Goal: Task Accomplishment & Management: Manage account settings

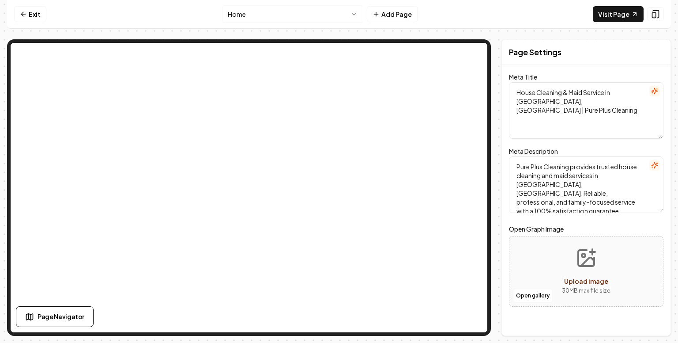
click at [593, 175] on textarea "Pure Plus Cleaning provides trusted house cleaning and maid services in [GEOGRA…" at bounding box center [586, 184] width 154 height 56
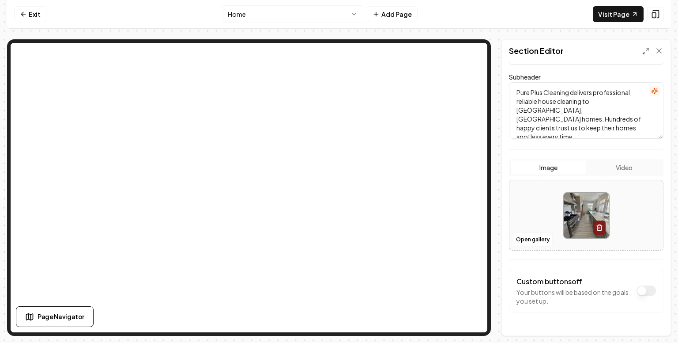
scroll to position [112, 0]
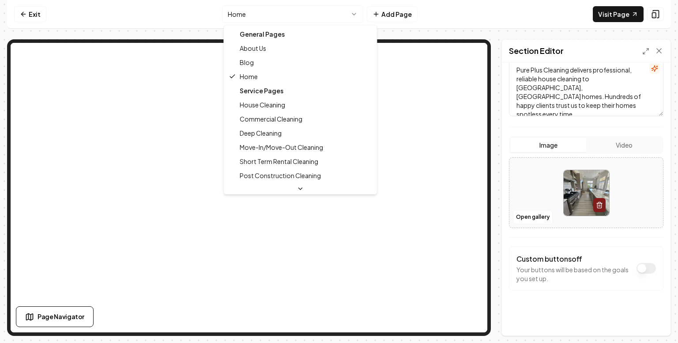
click at [285, 14] on html "Computer Required This feature is only available on a computer. Please switch t…" at bounding box center [339, 171] width 678 height 343
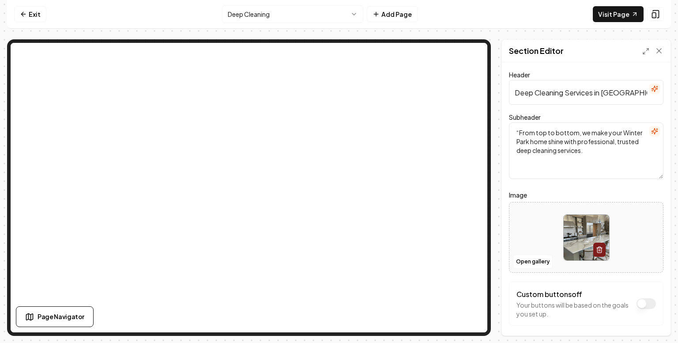
scroll to position [0, 10]
drag, startPoint x: 595, startPoint y: 94, endPoint x: 656, endPoint y: 94, distance: 61.4
click at [656, 94] on input "Deep Cleaning Services in Winter Park, FL" at bounding box center [586, 92] width 154 height 25
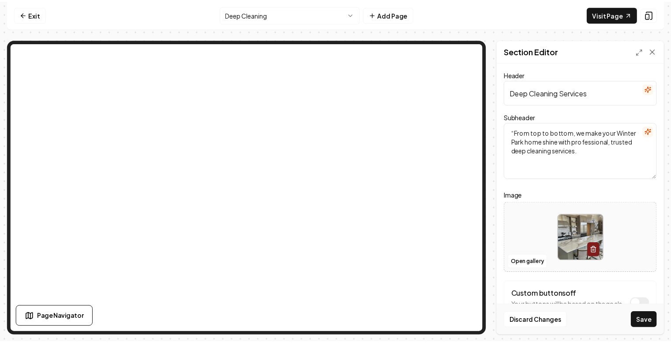
scroll to position [0, 0]
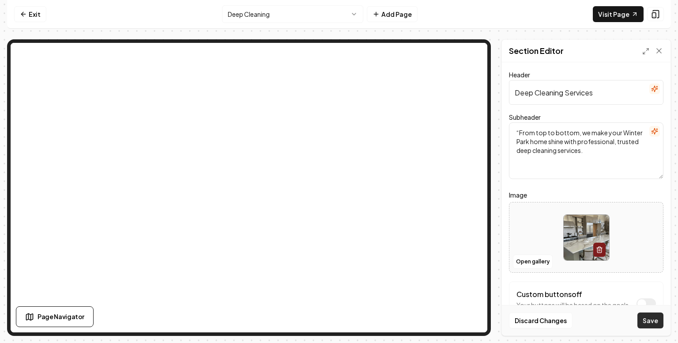
type input "Deep Cleaning Services"
click at [651, 323] on button "Save" at bounding box center [650, 320] width 26 height 16
click at [519, 132] on textarea "“From top to bottom, we make your Winter Park home shine with professional, tru…" at bounding box center [586, 150] width 154 height 56
type textarea "From top to bottom, we make your Winter Park home shine with professional, trus…"
click at [649, 322] on button "Save" at bounding box center [650, 320] width 26 height 16
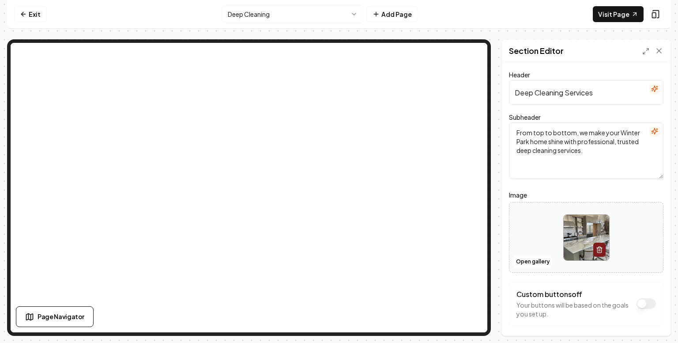
click at [516, 93] on input "Deep Cleaning Services" at bounding box center [586, 92] width 154 height 25
click at [636, 94] on input "Professional Deep Cleaning Services" at bounding box center [586, 92] width 154 height 25
type input "Professional Deep Cleaning Service"
click at [651, 324] on button "Save" at bounding box center [650, 320] width 26 height 16
click at [659, 52] on icon at bounding box center [659, 50] width 9 height 9
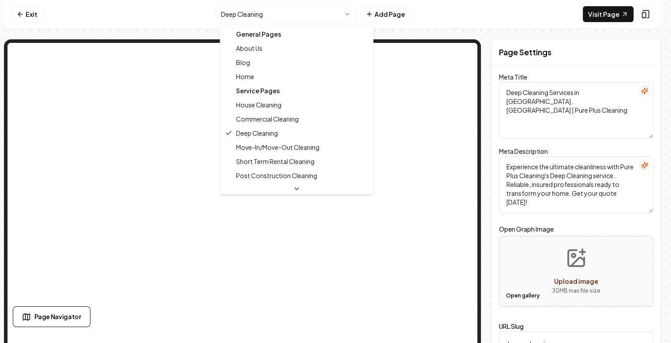
click at [349, 11] on html "Computer Required This feature is only available on a computer. Please switch t…" at bounding box center [335, 171] width 671 height 343
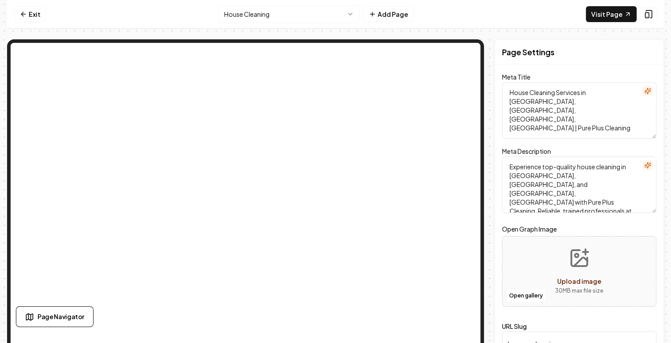
click at [560, 91] on textarea "House Cleaning Services in Winter Park, Maitland, Lake Mary, FL | Pure Plus Cle…" at bounding box center [579, 110] width 154 height 56
click at [606, 90] on textarea "House Cleaning & Maid Services in Winter Park, Maitland, Lake Mary, FL | Pure P…" at bounding box center [579, 110] width 154 height 56
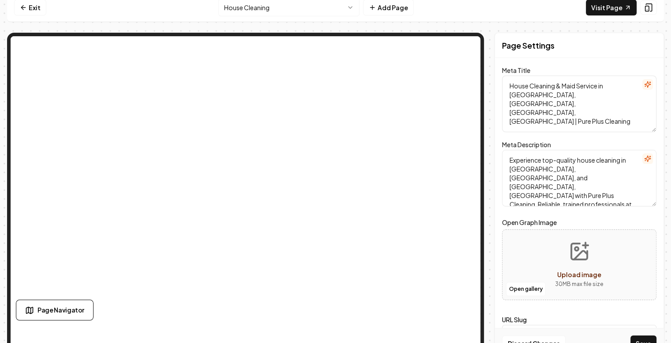
scroll to position [6, 0]
type textarea "House Cleaning & Maid Service in Winter Park, Maitland, Lake Mary, FL | Pure Pl…"
click at [625, 160] on textarea "Experience top-quality house cleaning in Winter Park, Maitland, and Lake Mary, …" at bounding box center [579, 178] width 154 height 56
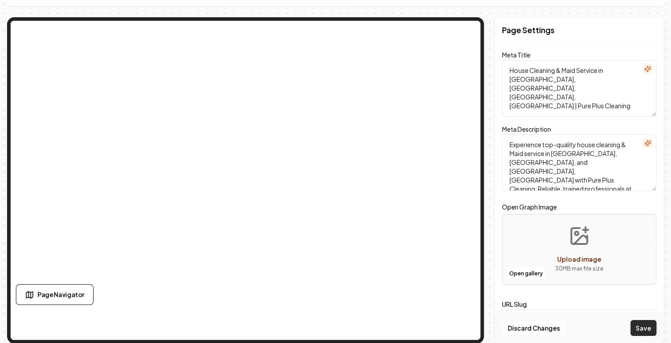
type textarea "Experience top-quality house cleaning & Maid service in Winter Park, Maitland, …"
click at [652, 331] on button "Save" at bounding box center [644, 328] width 26 height 16
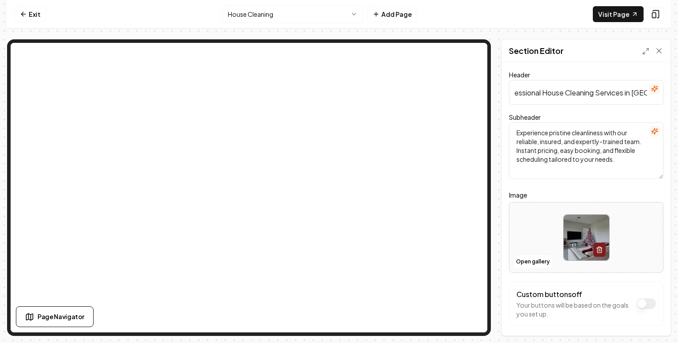
scroll to position [0, 56]
drag, startPoint x: 600, startPoint y: 94, endPoint x: 656, endPoint y: 92, distance: 56.1
click at [656, 92] on input "Professional House Cleaning Services in Winter Park, FL" at bounding box center [586, 92] width 154 height 25
click at [557, 91] on input "Professional House Cleaning Services in Winter Park, FL" at bounding box center [586, 92] width 154 height 25
click at [583, 93] on input "Professional House Cleaning Services in Winter Park, FL" at bounding box center [586, 92] width 154 height 25
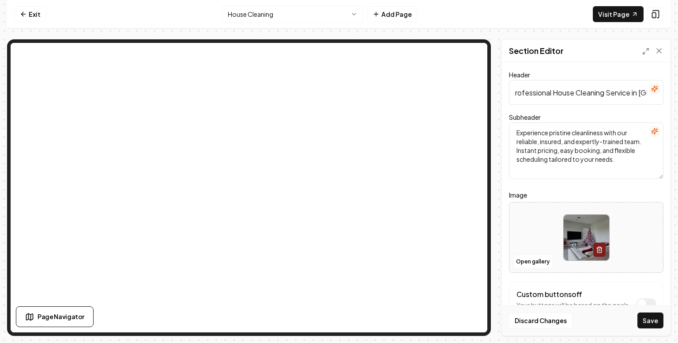
scroll to position [0, 0]
drag, startPoint x: 557, startPoint y: 92, endPoint x: 486, endPoint y: 93, distance: 71.1
click at [425, 56] on div "Page Settings Section Editor Header Professional House Cleaning Service in Wint…" at bounding box center [339, 187] width 664 height 296
click at [651, 320] on button "Save" at bounding box center [650, 320] width 26 height 16
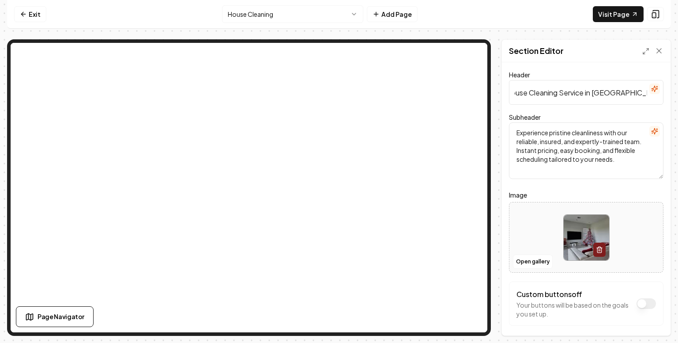
drag, startPoint x: 611, startPoint y: 92, endPoint x: 666, endPoint y: 96, distance: 54.4
click at [666, 96] on div "Header Best House Cleaning Service in Winter Park, FL Subheader Experience pris…" at bounding box center [586, 198] width 169 height 273
type input "Best House Cleaning Service"
click at [653, 322] on button "Save" at bounding box center [650, 320] width 26 height 16
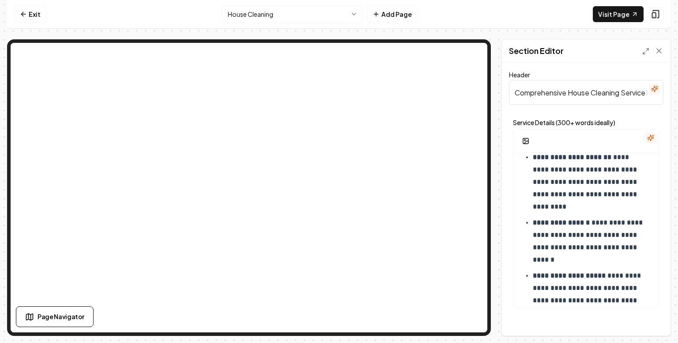
drag, startPoint x: 563, startPoint y: 90, endPoint x: 493, endPoint y: 113, distance: 73.7
click at [493, 113] on div "**********" at bounding box center [339, 187] width 664 height 296
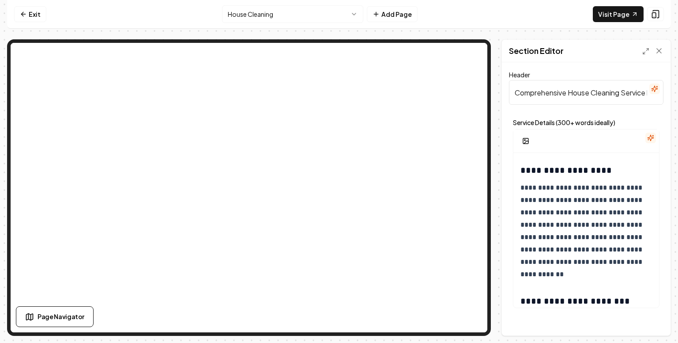
scroll to position [780, 0]
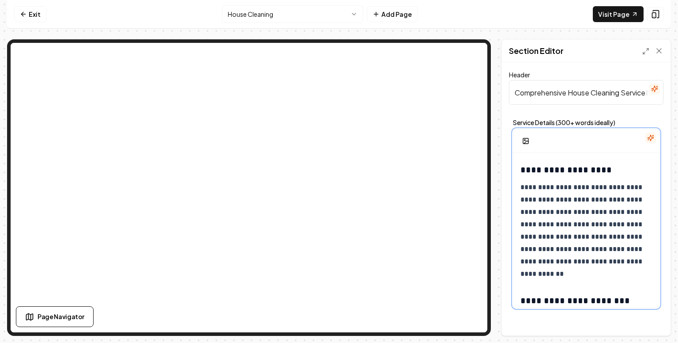
click at [635, 212] on p "**********" at bounding box center [582, 230] width 125 height 99
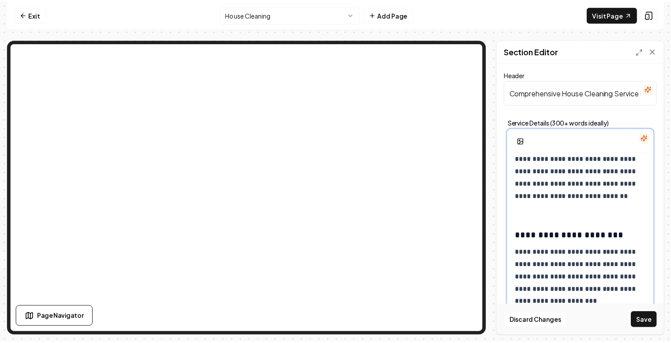
scroll to position [866, 0]
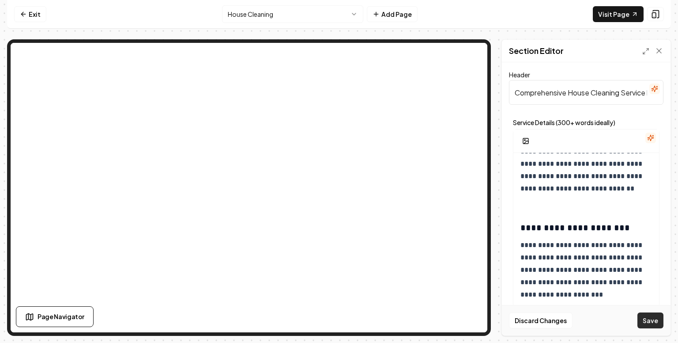
click at [653, 321] on button "Save" at bounding box center [650, 320] width 26 height 16
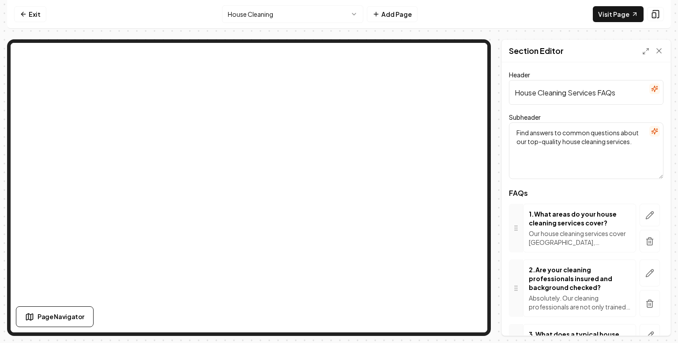
click at [597, 92] on input "House Cleaning Services FAQs" at bounding box center [586, 92] width 154 height 25
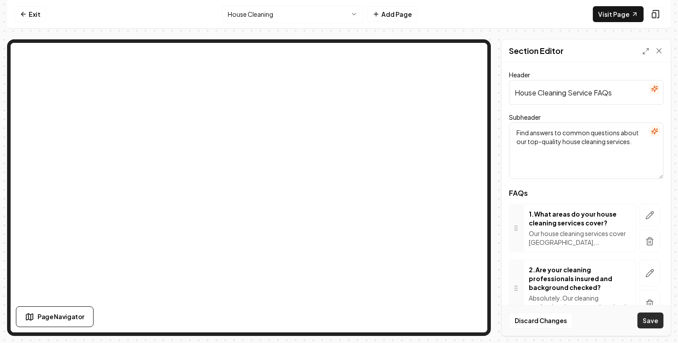
type input "House Cleaning Service FAQs"
click at [653, 320] on button "Save" at bounding box center [650, 320] width 26 height 16
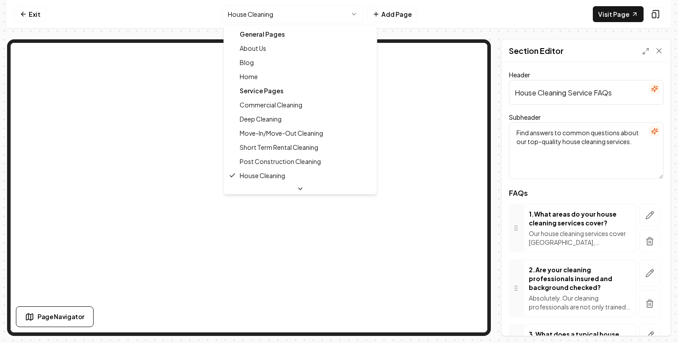
click at [300, 15] on html "Computer Required This feature is only available on a computer. Please switch t…" at bounding box center [339, 171] width 678 height 343
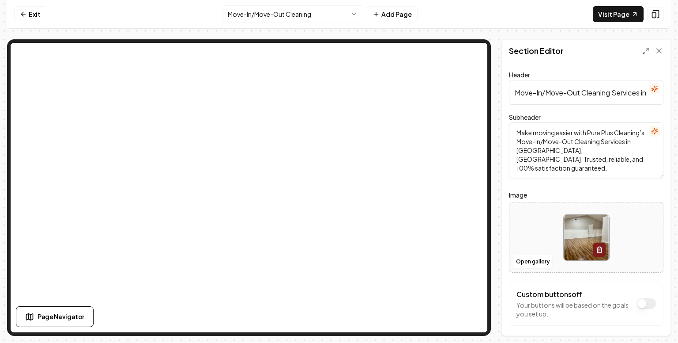
scroll to position [0, 57]
drag, startPoint x: 616, startPoint y: 92, endPoint x: 666, endPoint y: 92, distance: 50.3
click at [666, 92] on div "Header Move-In/Move-Out Cleaning Services in Winter Park, FL Subheader Make mov…" at bounding box center [586, 198] width 169 height 273
click at [583, 93] on input "Move-In/Move-Out Cleaning Services in Winter Park, FL" at bounding box center [586, 92] width 154 height 25
drag, startPoint x: 583, startPoint y: 93, endPoint x: 674, endPoint y: 97, distance: 90.6
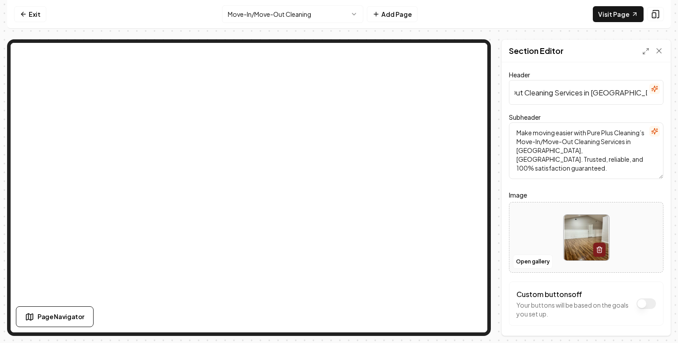
click at [674, 97] on div "Computer Required This feature is only available on a computer. Please switch t…" at bounding box center [339, 171] width 678 height 343
type input "Move-In/Move-Out Cleaning Services"
click at [653, 324] on button "Save" at bounding box center [650, 320] width 26 height 16
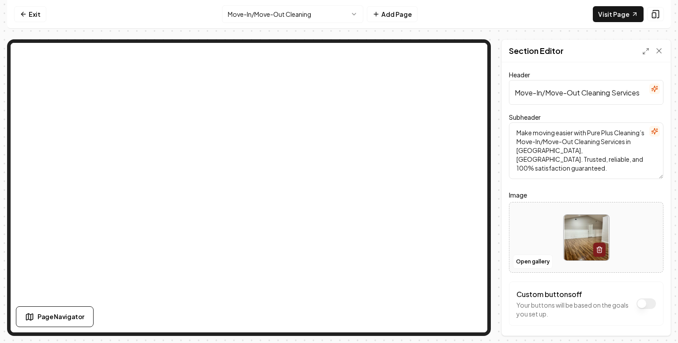
scroll to position [36, 0]
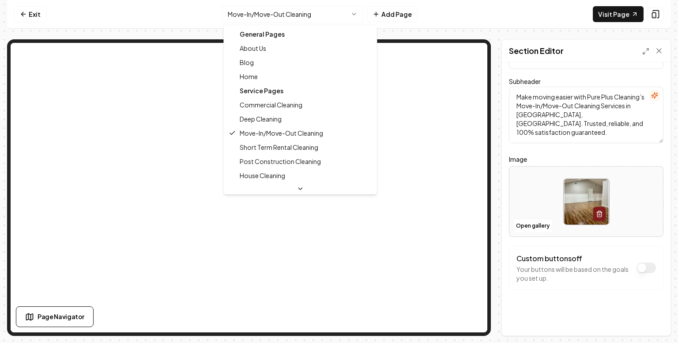
click at [344, 17] on html "Computer Required This feature is only available on a computer. Please switch t…" at bounding box center [339, 171] width 678 height 343
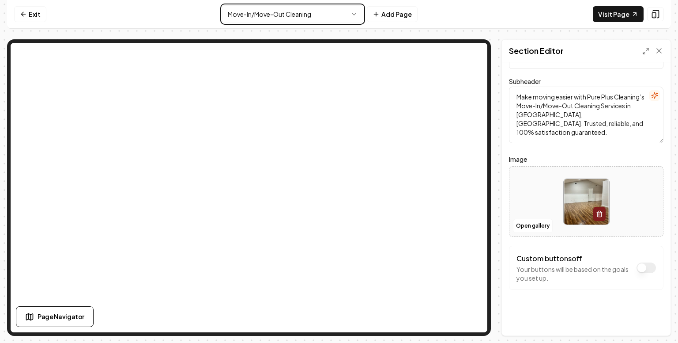
click at [166, 12] on html "Computer Required This feature is only available on a computer. Please switch t…" at bounding box center [339, 171] width 678 height 343
click at [357, 9] on html "Computer Required This feature is only available on a computer. Please switch t…" at bounding box center [339, 171] width 678 height 343
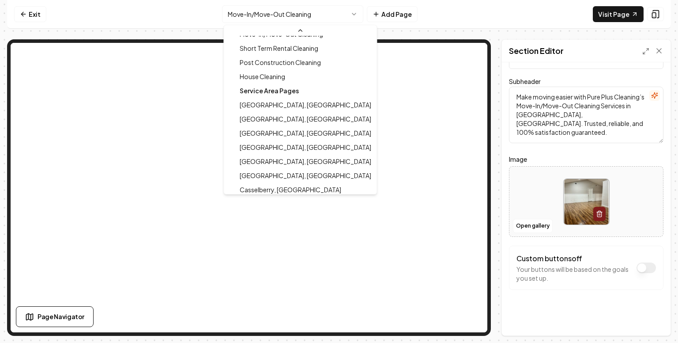
scroll to position [113, 0]
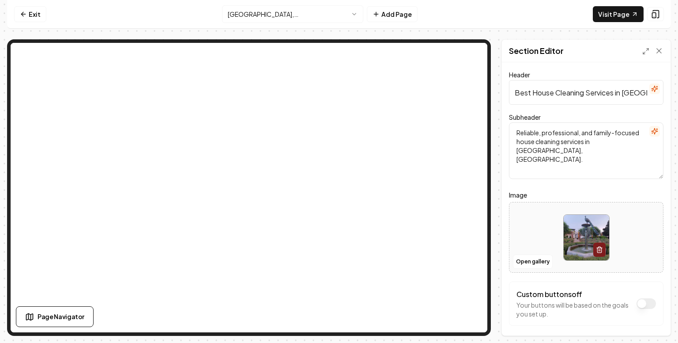
click at [614, 91] on input "Best House Cleaning Services in Winter Park, FL" at bounding box center [586, 92] width 154 height 25
type input "Best House Cleaning Service in Winter Park, FL"
click at [647, 320] on button "Save" at bounding box center [650, 320] width 26 height 16
click at [584, 140] on textarea "Reliable, professional, and family-focused house cleaning services in Winter Pa…" at bounding box center [586, 150] width 154 height 56
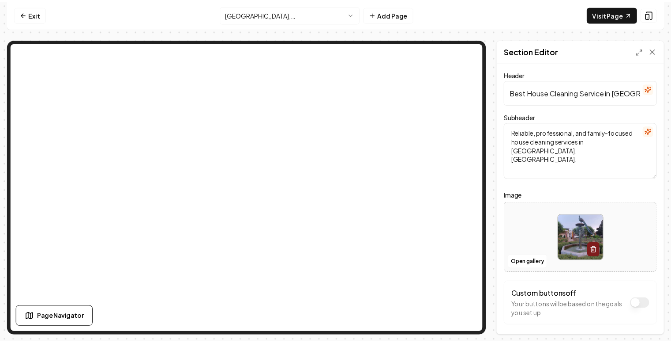
scroll to position [36, 0]
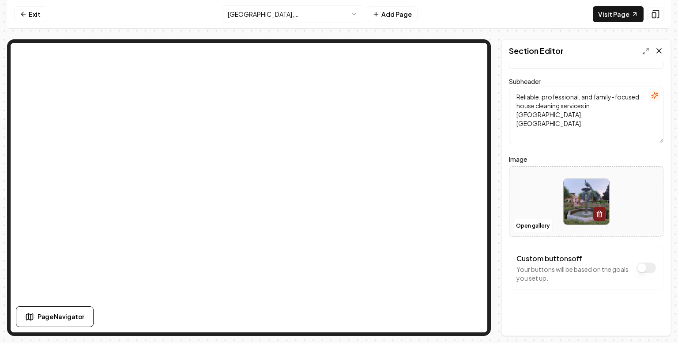
click at [660, 49] on icon at bounding box center [659, 51] width 4 height 4
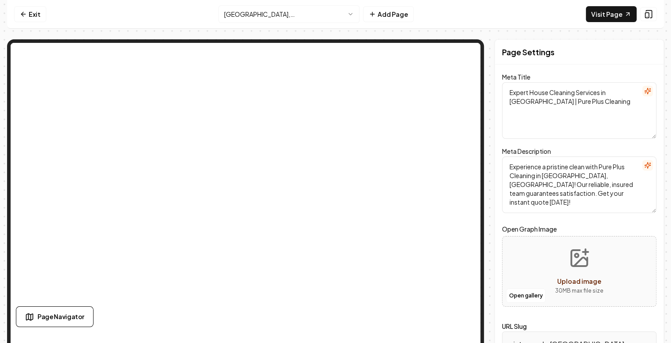
scroll to position [0, 0]
click at [605, 92] on textarea "Expert House Cleaning Services in Winter Park | Pure Plus Cleaning" at bounding box center [579, 110] width 154 height 56
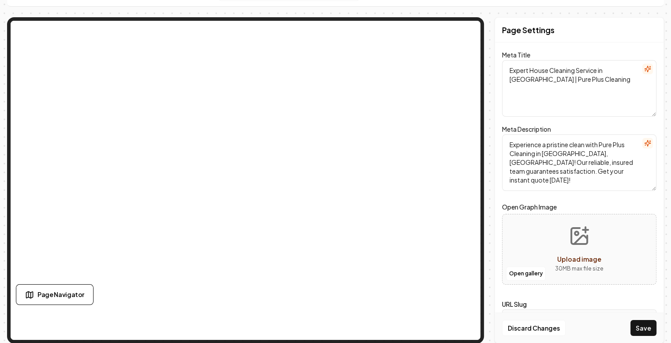
drag, startPoint x: 577, startPoint y: 83, endPoint x: 499, endPoint y: 65, distance: 79.6
click at [499, 65] on div "Page Settings Meta Title Expert House Cleaning Service in Winter Park | Pure Pl…" at bounding box center [579, 180] width 169 height 326
type textarea "Expert House Cleaning Service in Winter Park | Pure Plus Cleaning"
click at [651, 329] on button "Save" at bounding box center [644, 328] width 26 height 16
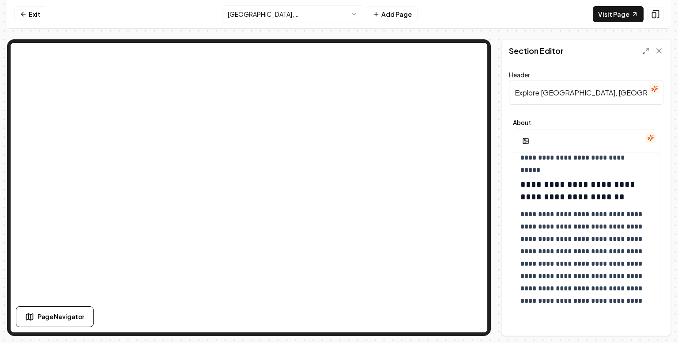
scroll to position [182, 0]
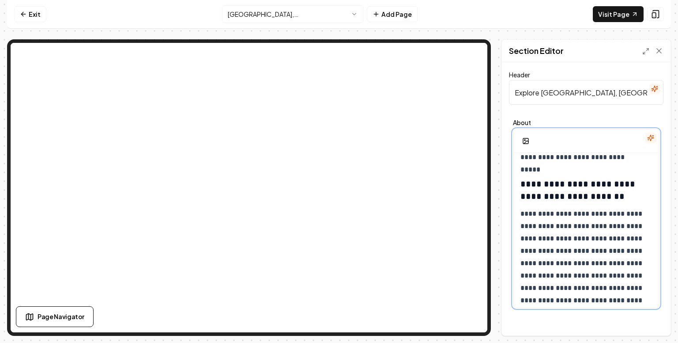
click at [590, 182] on h3 "**********" at bounding box center [582, 189] width 125 height 25
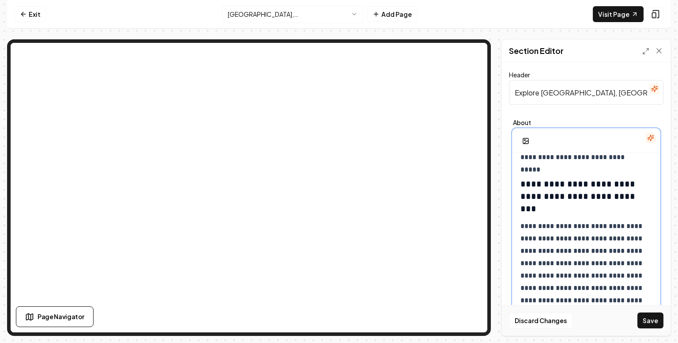
click at [563, 195] on h3 "**********" at bounding box center [582, 195] width 125 height 37
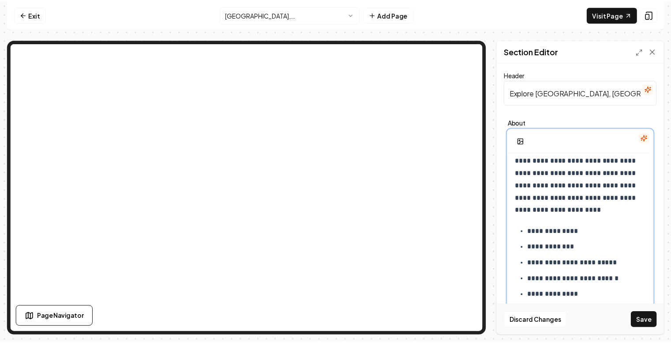
scroll to position [297, 0]
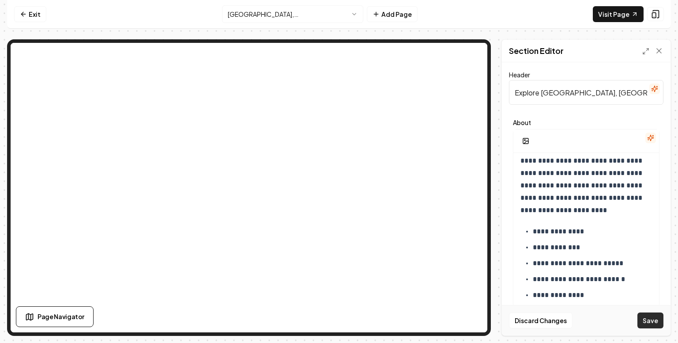
click at [657, 322] on button "Save" at bounding box center [650, 320] width 26 height 16
click at [659, 52] on icon at bounding box center [659, 51] width 4 height 4
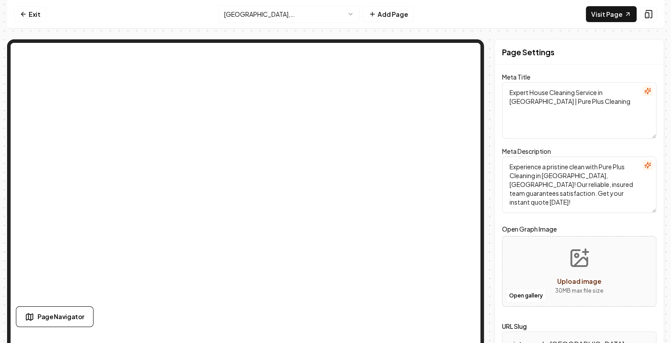
drag, startPoint x: 595, startPoint y: 199, endPoint x: 504, endPoint y: 167, distance: 96.7
click at [504, 167] on div "Page Settings Meta Title Expert House Cleaning Service in Winter Park | Pure Pl…" at bounding box center [579, 202] width 169 height 326
paste textarea "Pure Plus Cleaning provides expert house and apartment cleaning services near W…"
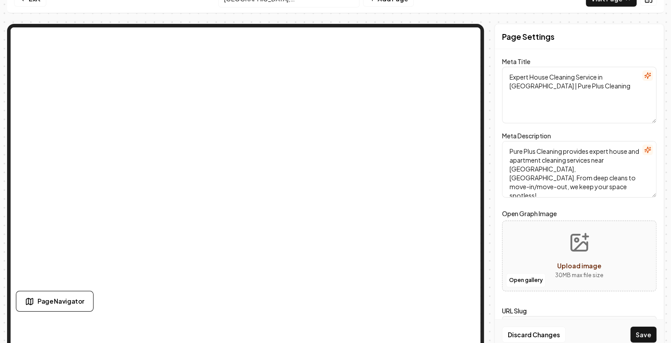
scroll to position [22, 0]
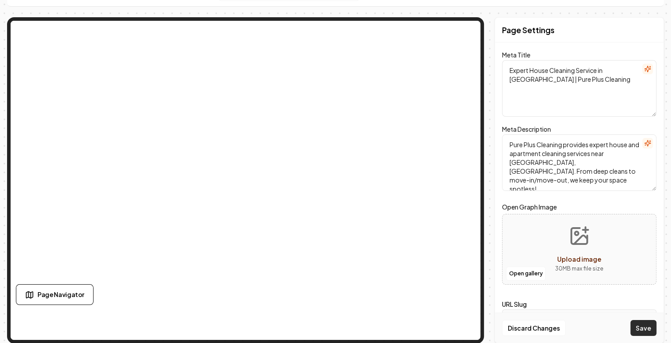
type textarea "Pure Plus Cleaning provides expert house and apartment cleaning services near W…"
click at [646, 325] on button "Save" at bounding box center [644, 328] width 26 height 16
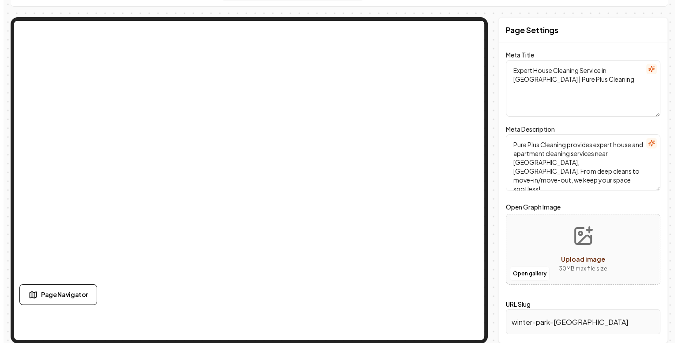
scroll to position [0, 0]
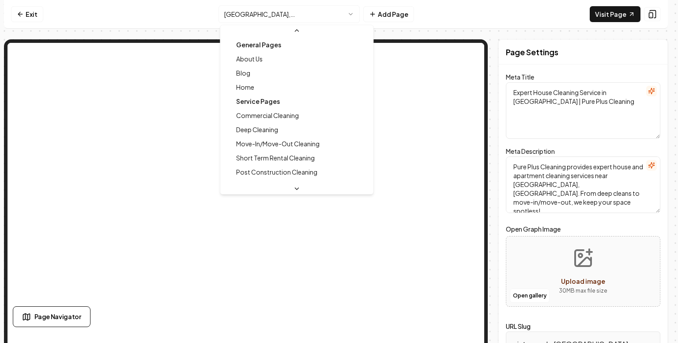
click at [348, 15] on html "Computer Required This feature is only available on a computer. Please switch t…" at bounding box center [339, 171] width 678 height 343
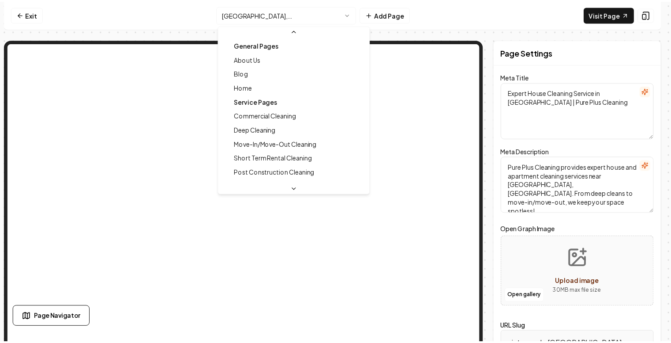
scroll to position [122, 0]
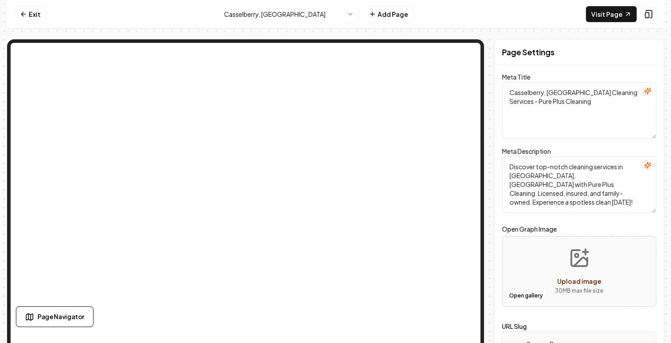
drag, startPoint x: 611, startPoint y: 96, endPoint x: 502, endPoint y: 90, distance: 109.6
click at [502, 90] on div "Page Settings Meta Title Casselberry, [GEOGRAPHIC_DATA] Cleaning Services - Pur…" at bounding box center [579, 202] width 169 height 326
drag, startPoint x: 625, startPoint y: 106, endPoint x: 508, endPoint y: 93, distance: 116.9
click at [508, 93] on textarea "House Cleaning and Maid Service Casselberry, [GEOGRAPHIC_DATA]- Pure Plus Clean…" at bounding box center [579, 110] width 154 height 56
type textarea "House Cleaning and Maid Service Casselberry, [GEOGRAPHIC_DATA]- Pure Plus Clean…"
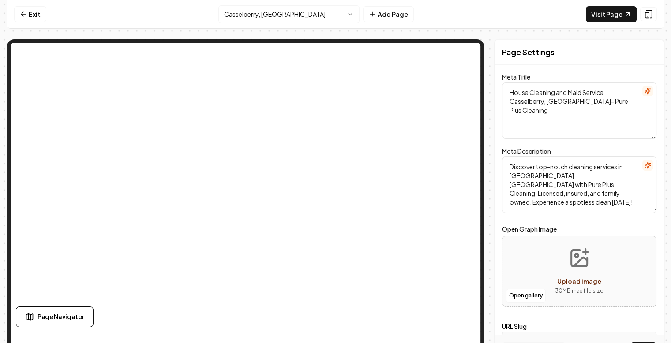
drag, startPoint x: 624, startPoint y: 199, endPoint x: 500, endPoint y: 169, distance: 127.7
click at [500, 169] on div "Page Settings Meta Title House Cleaning and Maid Service Casselberry, [GEOGRAPH…" at bounding box center [579, 202] width 169 height 326
paste textarea "Pure Plus Cleaning offers professional house cleaning and maid services in [GEO…"
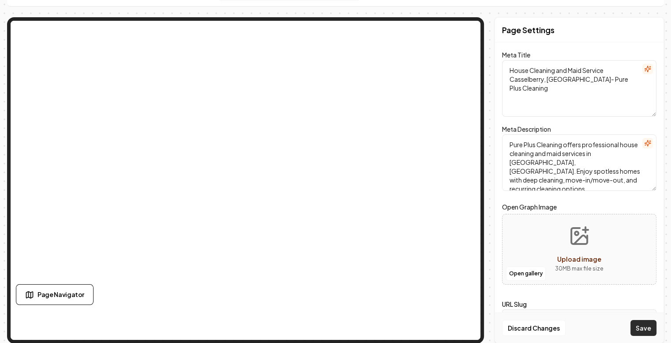
type textarea "Pure Plus Cleaning offers professional house cleaning and maid services in [GEO…"
click at [650, 325] on button "Save" at bounding box center [644, 328] width 26 height 16
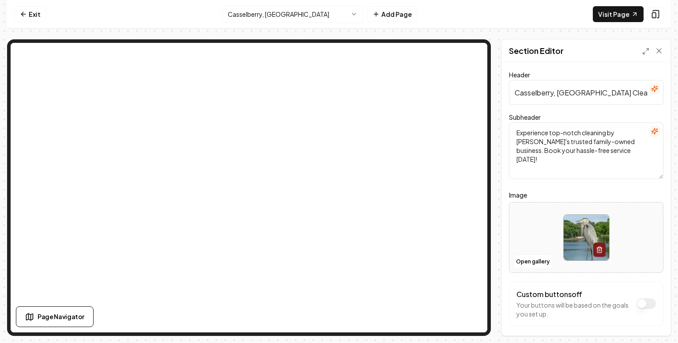
scroll to position [0, 4]
drag, startPoint x: 515, startPoint y: 92, endPoint x: 678, endPoint y: 91, distance: 162.9
click at [678, 91] on div "Computer Required This feature is only available on a computer. Please switch t…" at bounding box center [339, 171] width 678 height 343
type input "House Cleaning Service [GEOGRAPHIC_DATA], [GEOGRAPHIC_DATA]"
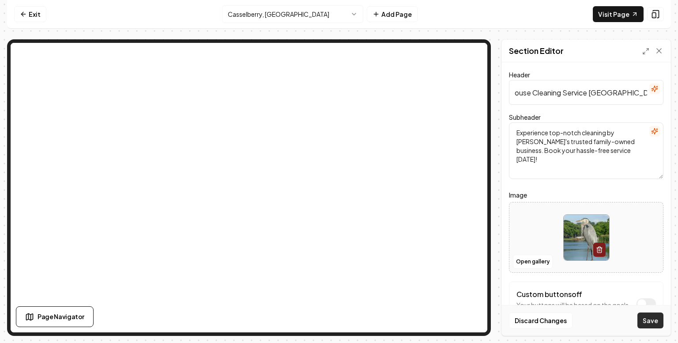
scroll to position [0, 0]
click at [655, 324] on button "Save" at bounding box center [650, 320] width 26 height 16
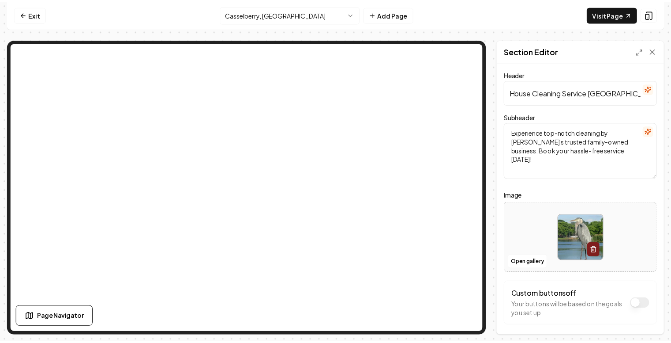
scroll to position [36, 0]
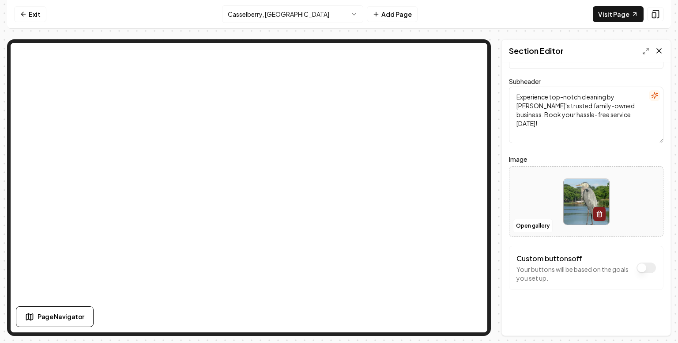
click at [662, 51] on icon at bounding box center [659, 50] width 9 height 9
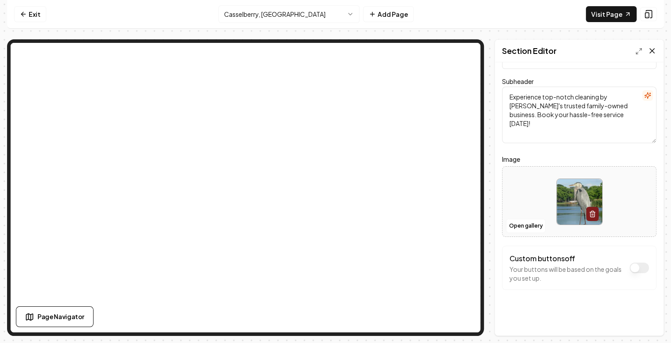
scroll to position [0, 0]
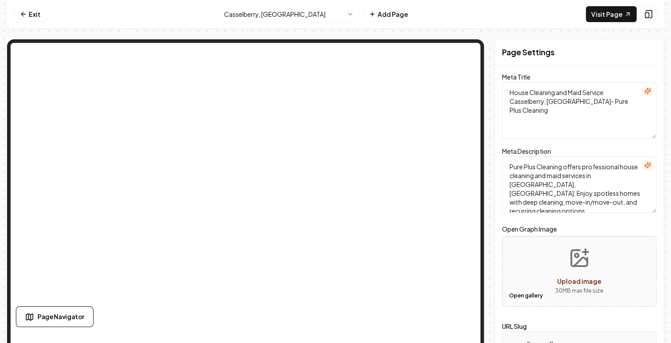
drag, startPoint x: 624, startPoint y: 103, endPoint x: 505, endPoint y: 92, distance: 119.2
click at [505, 92] on textarea "House Cleaning and Maid Service Casselberry, [GEOGRAPHIC_DATA]- Pure Plus Clean…" at bounding box center [579, 110] width 154 height 56
drag, startPoint x: 570, startPoint y: 203, endPoint x: 506, endPoint y: 163, distance: 75.8
click at [506, 163] on textarea "Pure Plus Cleaning offers professional house cleaning and maid services in [GEO…" at bounding box center [579, 184] width 154 height 56
paste textarea "house cleaning, apartment cleaning, and maid service near [GEOGRAPHIC_DATA], [G…"
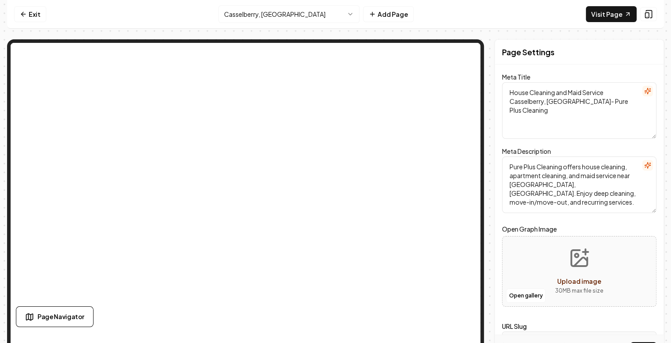
scroll to position [22, 0]
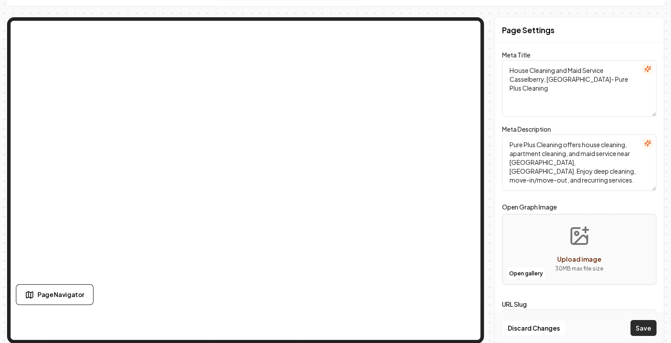
type textarea "Pure Plus Cleaning offers house cleaning, apartment cleaning, and maid service …"
click at [644, 329] on button "Save" at bounding box center [644, 328] width 26 height 16
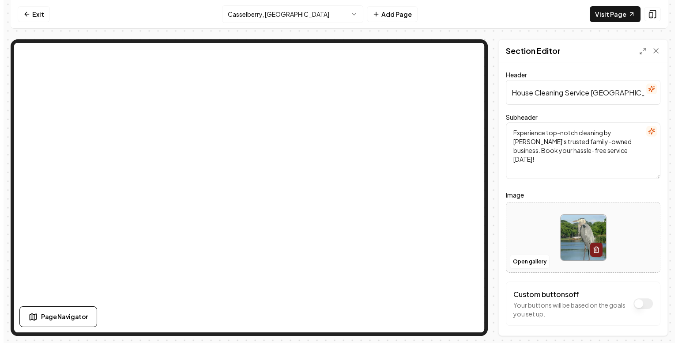
scroll to position [0, 0]
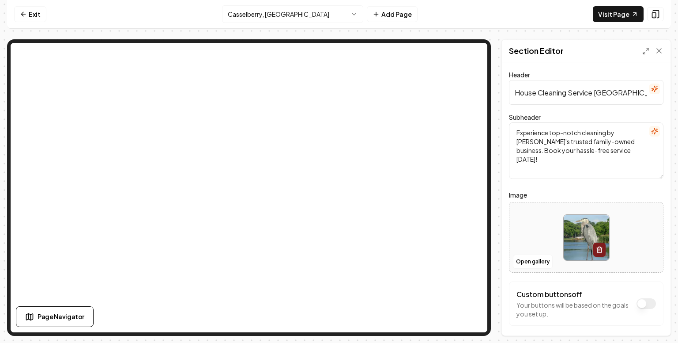
click at [577, 244] on img at bounding box center [586, 237] width 45 height 45
type input "**********"
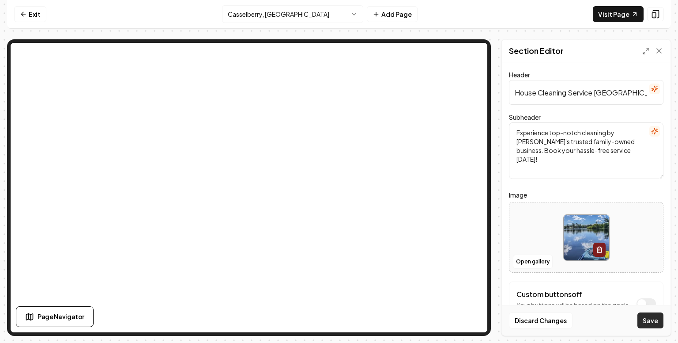
click at [649, 321] on button "Save" at bounding box center [650, 320] width 26 height 16
click at [311, 15] on html "Computer Required This feature is only available on a computer. Please switch t…" at bounding box center [339, 171] width 678 height 343
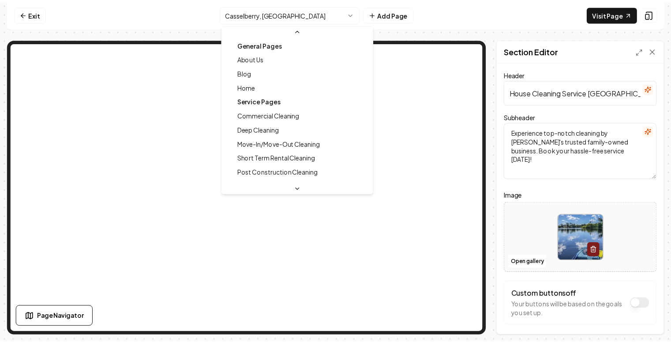
scroll to position [108, 0]
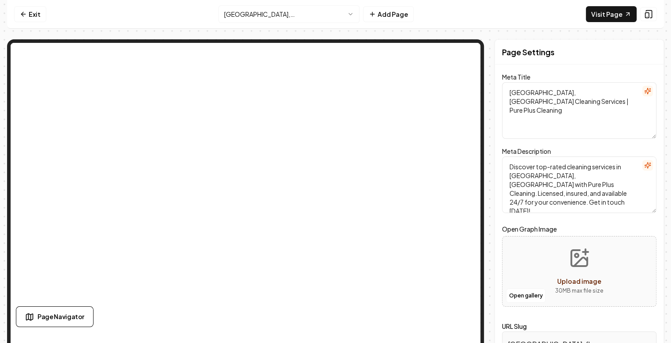
drag, startPoint x: 598, startPoint y: 91, endPoint x: 501, endPoint y: 87, distance: 96.8
click at [501, 87] on div "Page Settings Meta Title [GEOGRAPHIC_DATA], [GEOGRAPHIC_DATA] Cleaning Services…" at bounding box center [579, 202] width 169 height 326
drag, startPoint x: 579, startPoint y: 105, endPoint x: 509, endPoint y: 91, distance: 71.5
click at [509, 91] on textarea "House Cleaning & Maid Services [GEOGRAPHIC_DATA], [GEOGRAPHIC_DATA] | Pure Plus…" at bounding box center [579, 110] width 154 height 56
type textarea "House Cleaning & Maid Services [GEOGRAPHIC_DATA], [GEOGRAPHIC_DATA] | Pure Plus…"
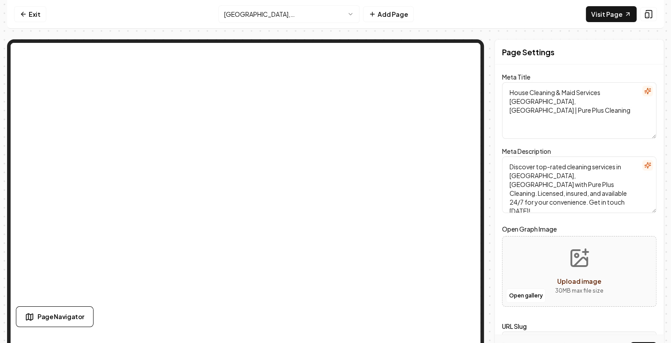
drag, startPoint x: 623, startPoint y: 192, endPoint x: 508, endPoint y: 165, distance: 118.7
click at [508, 165] on textarea "Discover top-rated cleaning services in [GEOGRAPHIC_DATA], [GEOGRAPHIC_DATA] wi…" at bounding box center [579, 184] width 154 height 56
paste textarea "Pure Plus Cleaning provides expert house cleaning, apartment cleaning, and maid…"
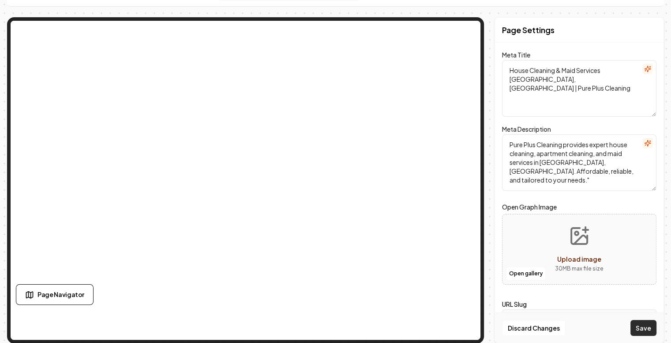
type textarea "Pure Plus Cleaning provides expert house cleaning, apartment cleaning, and maid…"
click at [645, 327] on button "Save" at bounding box center [644, 328] width 26 height 16
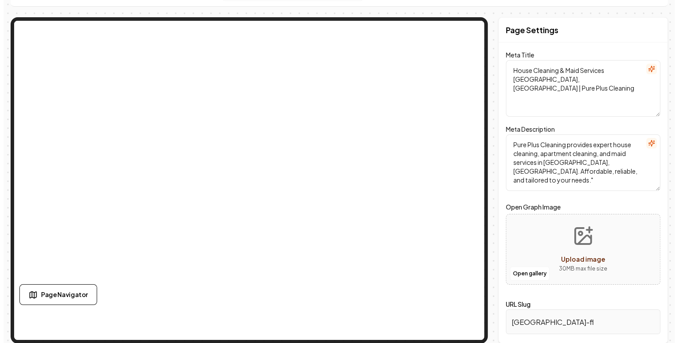
scroll to position [0, 0]
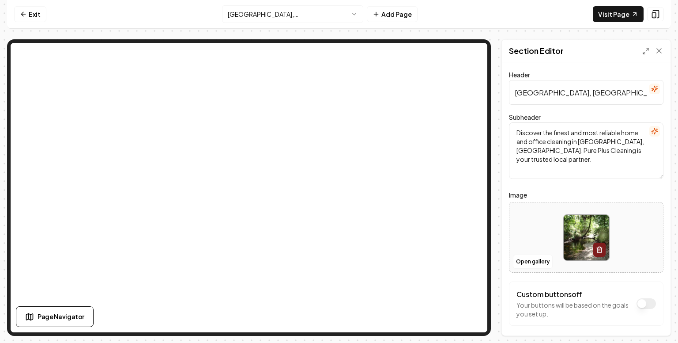
drag, startPoint x: 629, startPoint y: 94, endPoint x: 487, endPoint y: 90, distance: 142.6
click at [470, 47] on div "Page Settings Section Editor Header [GEOGRAPHIC_DATA], [GEOGRAPHIC_DATA] Cleani…" at bounding box center [339, 187] width 664 height 296
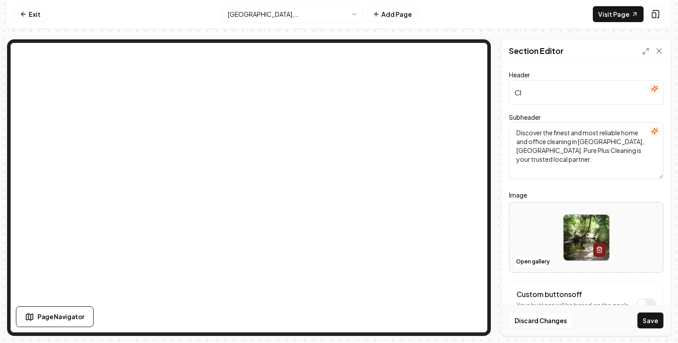
type input "C"
type input "House Cleaning Service in [GEOGRAPHIC_DATA], [GEOGRAPHIC_DATA]"
click at [655, 316] on button "Save" at bounding box center [650, 320] width 26 height 16
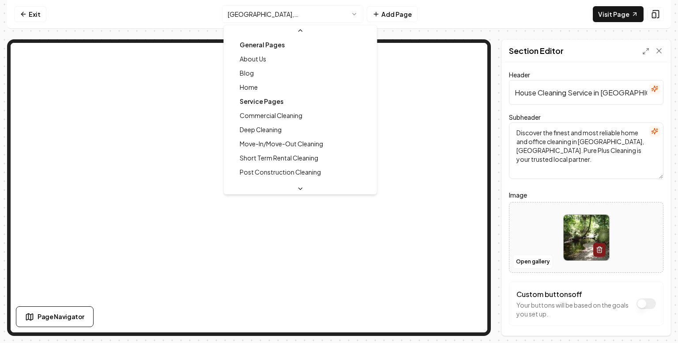
click at [323, 14] on html "Computer Required This feature is only available on a computer. Please switch t…" at bounding box center [339, 171] width 678 height 343
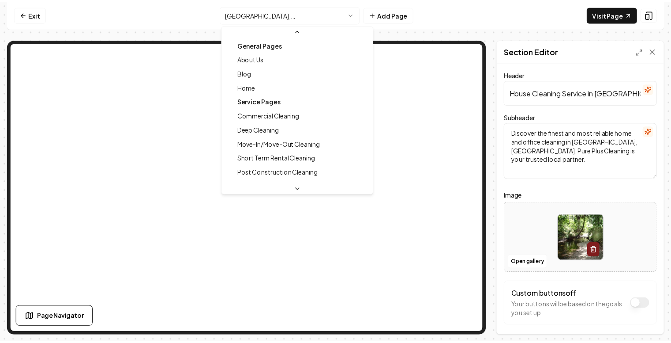
scroll to position [94, 0]
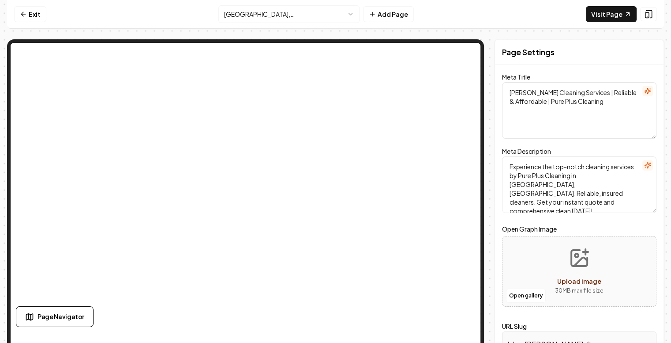
drag, startPoint x: 595, startPoint y: 92, endPoint x: 507, endPoint y: 94, distance: 88.3
click at [507, 94] on textarea "[PERSON_NAME] Cleaning Services | Reliable & Affordable | Pure Plus Cleaning" at bounding box center [579, 110] width 154 height 56
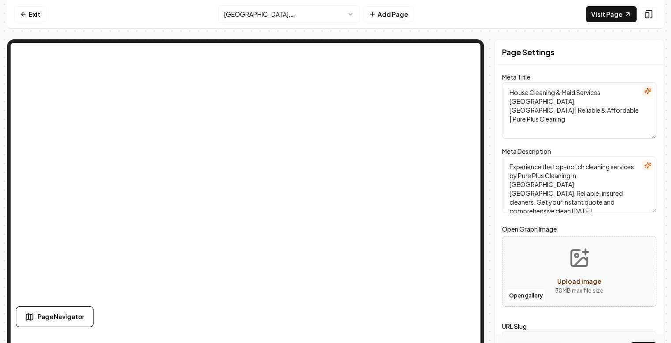
type textarea "House Cleaning & Maid Services [GEOGRAPHIC_DATA], [GEOGRAPHIC_DATA] | Reliable …"
drag, startPoint x: 634, startPoint y: 192, endPoint x: 508, endPoint y: 162, distance: 129.0
click at [508, 162] on textarea "Experience the top-notch cleaning services by Pure Plus Cleaning in [GEOGRAPHIC…" at bounding box center [579, 184] width 154 height 56
click at [585, 124] on textarea "House Cleaning & Maid Services [GEOGRAPHIC_DATA], [GEOGRAPHIC_DATA] | Reliable …" at bounding box center [579, 110] width 154 height 56
drag, startPoint x: 633, startPoint y: 192, endPoint x: 504, endPoint y: 164, distance: 132.5
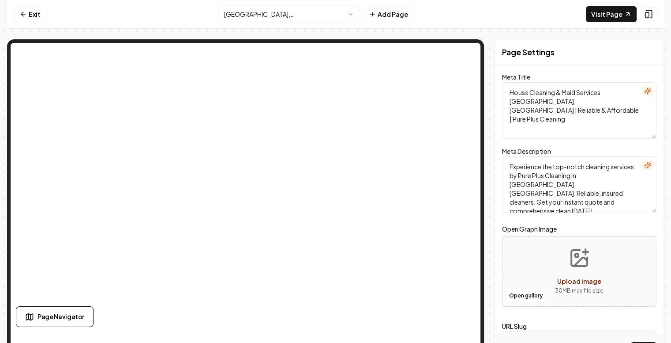
click at [504, 164] on div "Page Settings Meta Title House Cleaning & Maid Services [GEOGRAPHIC_DATA], [GEO…" at bounding box center [579, 202] width 169 height 326
paste textarea "Need maid service near [GEOGRAPHIC_DATA], [GEOGRAPHIC_DATA]? Pure Plus Cleaning…"
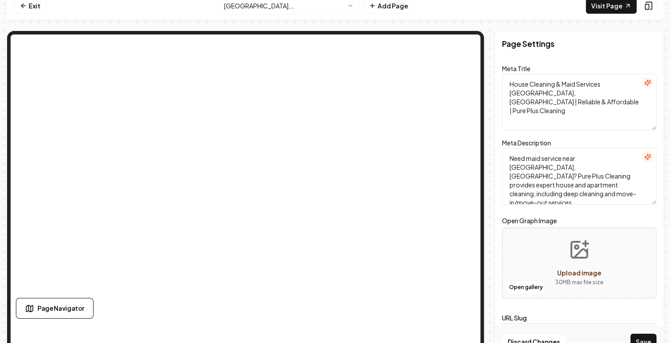
scroll to position [22, 0]
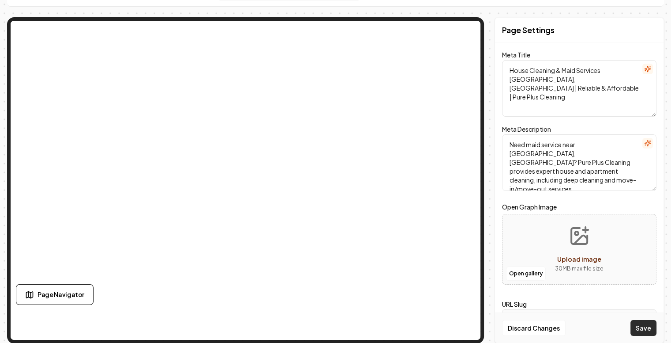
type textarea "Need maid service near [GEOGRAPHIC_DATA], [GEOGRAPHIC_DATA]? Pure Plus Cleaning…"
click at [650, 331] on button "Save" at bounding box center [644, 328] width 26 height 16
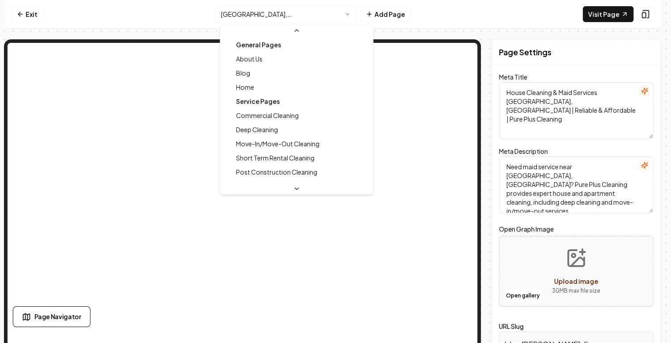
scroll to position [122, 0]
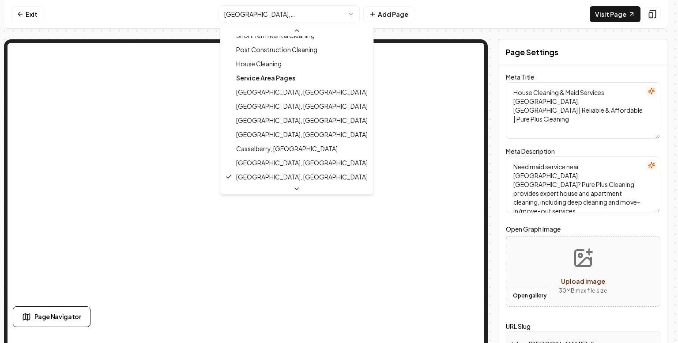
click at [290, 11] on html "Computer Required This feature is only available on a computer. Please switch t…" at bounding box center [339, 171] width 678 height 343
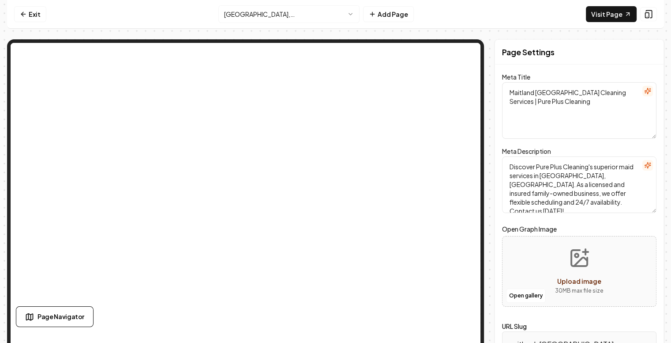
drag, startPoint x: 561, startPoint y: 106, endPoint x: 507, endPoint y: 85, distance: 58.5
click at [507, 85] on textarea "Maitland [GEOGRAPHIC_DATA] Cleaning Services | Pure Plus Cleaning" at bounding box center [579, 110] width 154 height 56
drag, startPoint x: 580, startPoint y: 207, endPoint x: 507, endPoint y: 163, distance: 84.7
click at [507, 163] on textarea "Discover Pure Plus Cleaning's superior maid services in [GEOGRAPHIC_DATA], [GEO…" at bounding box center [579, 184] width 154 height 56
paste textarea "Looking for maid services near [GEOGRAPHIC_DATA], [GEOGRAPHIC_DATA]? Pure Plus …"
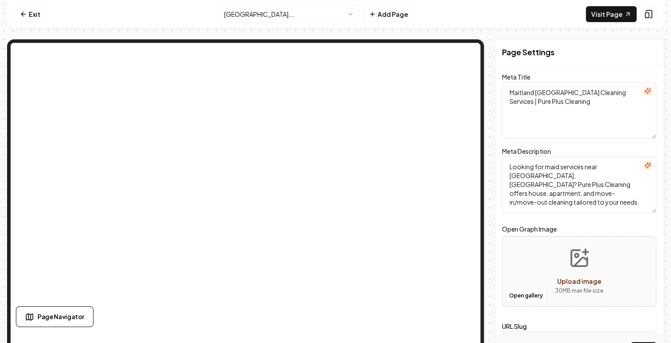
scroll to position [22, 0]
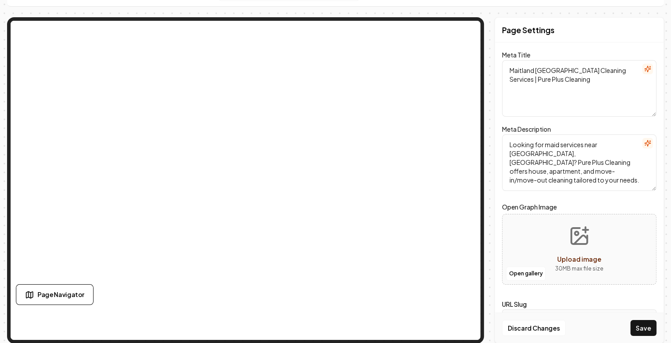
click at [604, 151] on textarea "Looking for maid services near [GEOGRAPHIC_DATA], [GEOGRAPHIC_DATA]? Pure Plus …" at bounding box center [579, 162] width 154 height 56
click at [542, 160] on textarea "Looking for maid services near [GEOGRAPHIC_DATA], [GEOGRAPHIC_DATA]? Pure Plus …" at bounding box center [579, 162] width 154 height 56
type textarea "Looking for maid services near [GEOGRAPHIC_DATA], [GEOGRAPHIC_DATA]? Pure Plus …"
click at [650, 331] on button "Save" at bounding box center [644, 328] width 26 height 16
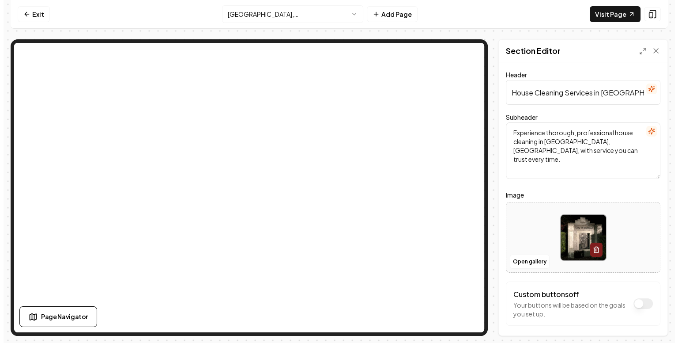
scroll to position [0, 0]
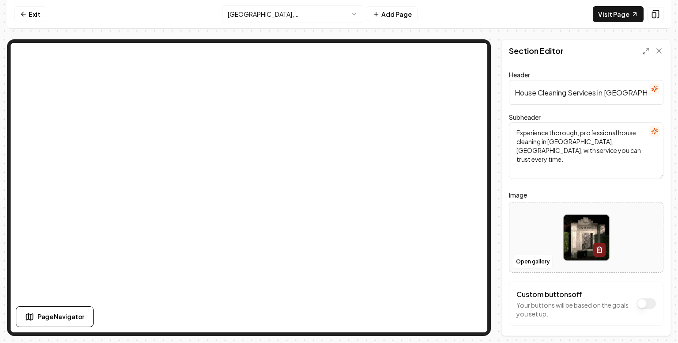
click at [572, 243] on img at bounding box center [586, 237] width 45 height 45
type input "**********"
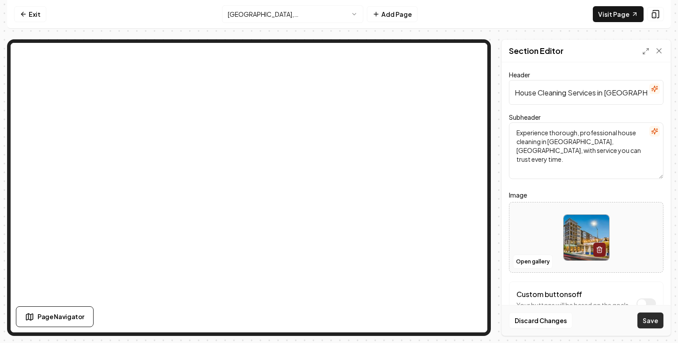
click at [649, 319] on button "Save" at bounding box center [650, 320] width 26 height 16
click at [660, 49] on icon at bounding box center [659, 51] width 4 height 4
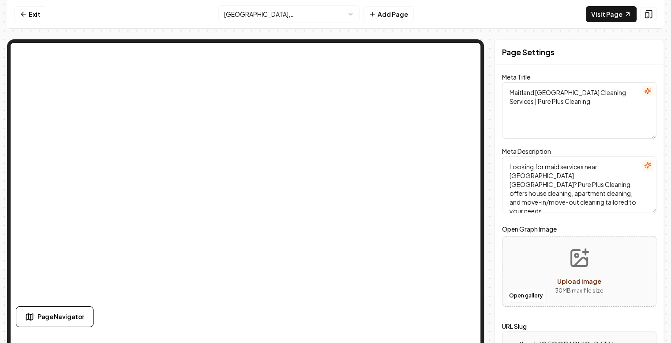
drag, startPoint x: 599, startPoint y: 94, endPoint x: 505, endPoint y: 94, distance: 94.0
click at [505, 94] on div "Page Settings Meta Title Maitland [GEOGRAPHIC_DATA] Cleaning Services | Pure Pl…" at bounding box center [579, 202] width 169 height 326
click at [531, 92] on textarea "House | Pure Plus Cleaning" at bounding box center [579, 110] width 154 height 56
type textarea "House Cleaning & Maid Service [GEOGRAPHIC_DATA], [GEOGRAPHIC_DATA] | Pure Plus …"
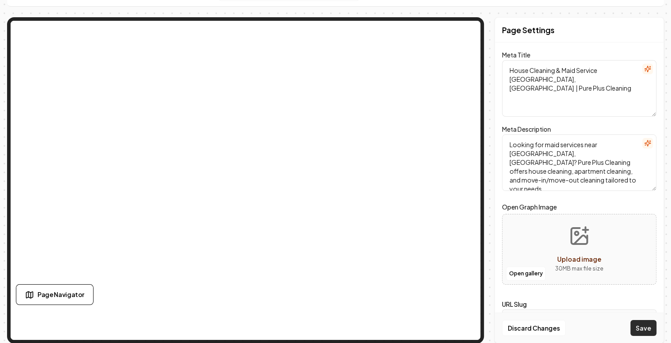
click at [648, 332] on button "Save" at bounding box center [644, 328] width 26 height 16
